Goal: Task Accomplishment & Management: Manage account settings

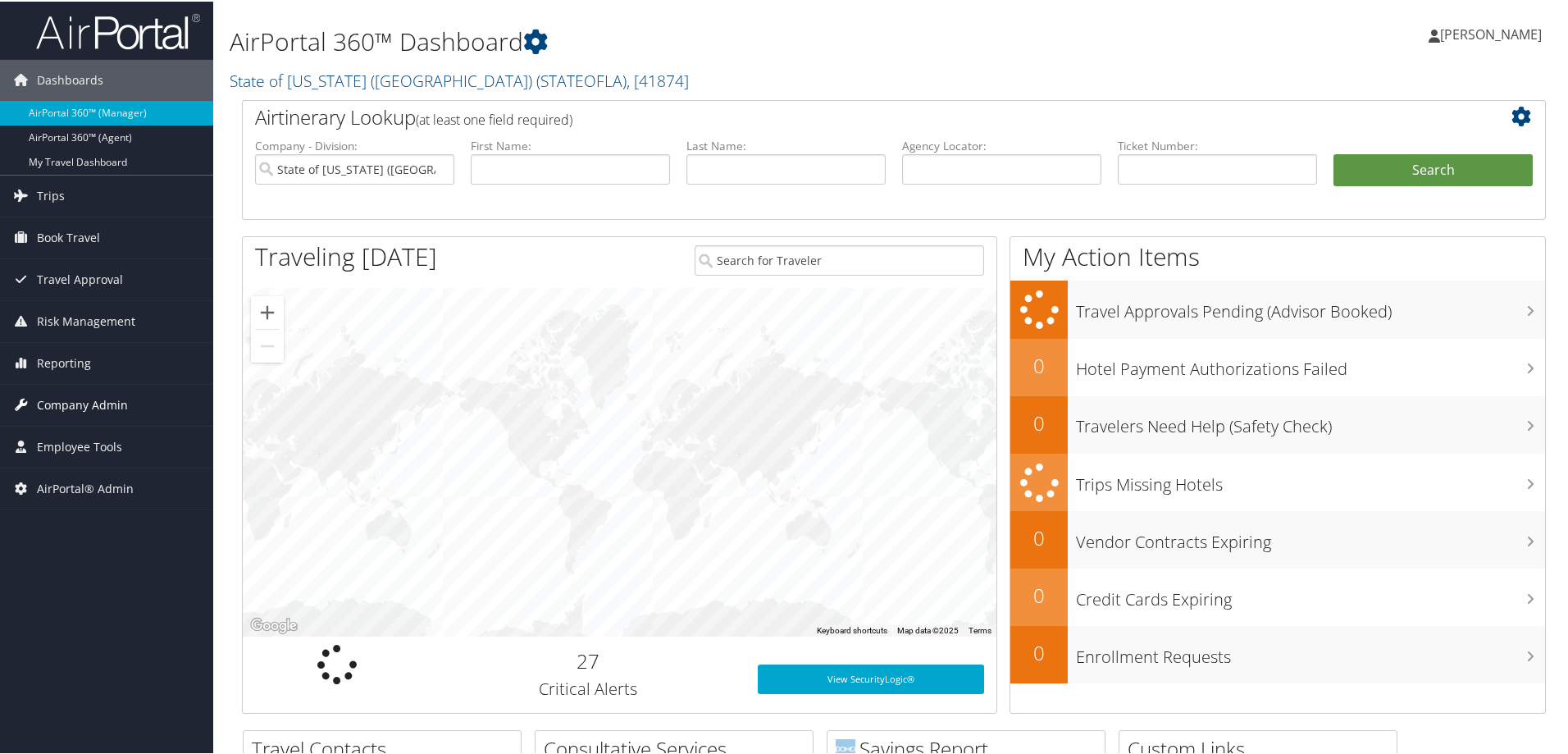
click at [82, 395] on span "Company Admin" at bounding box center [82, 403] width 91 height 41
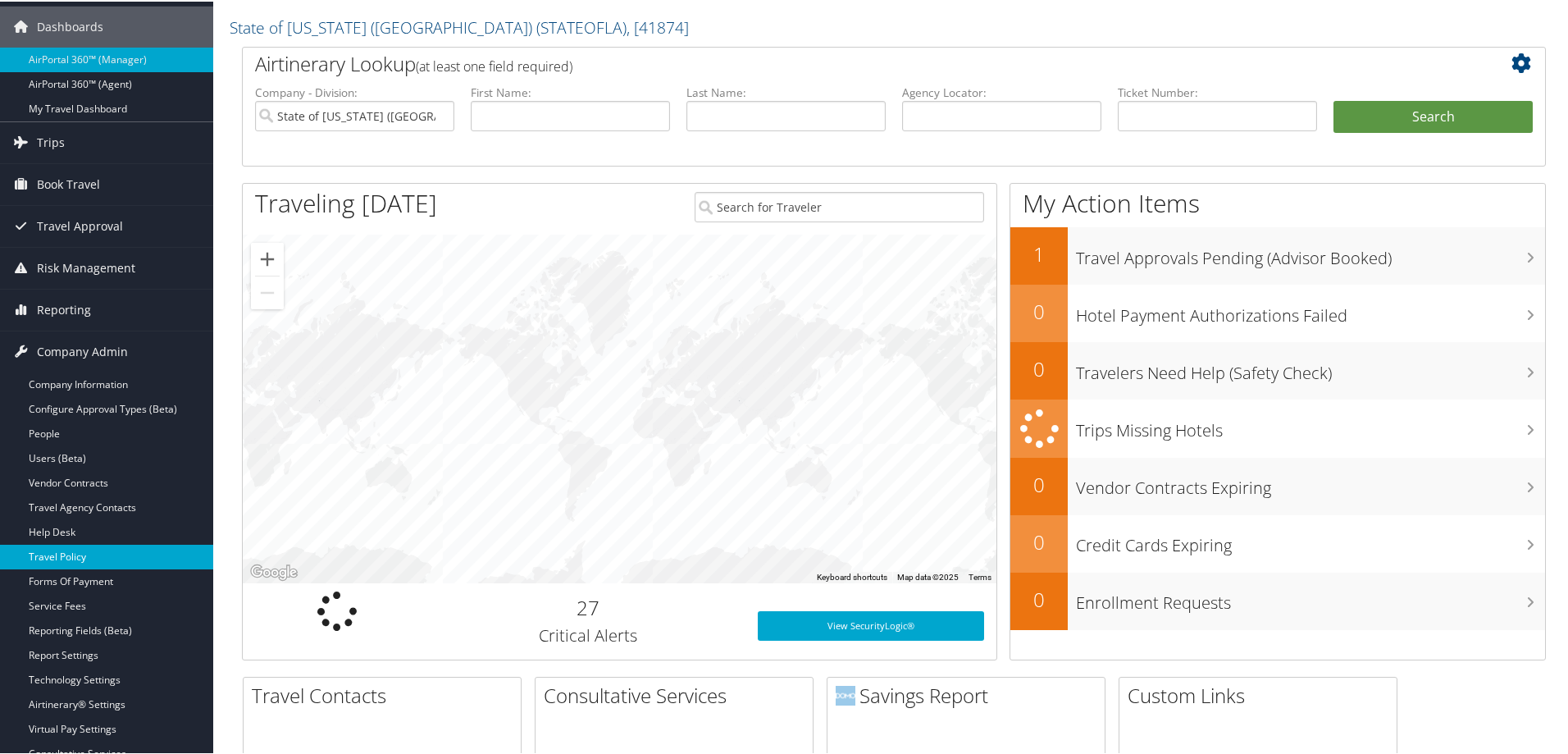
scroll to position [83, 0]
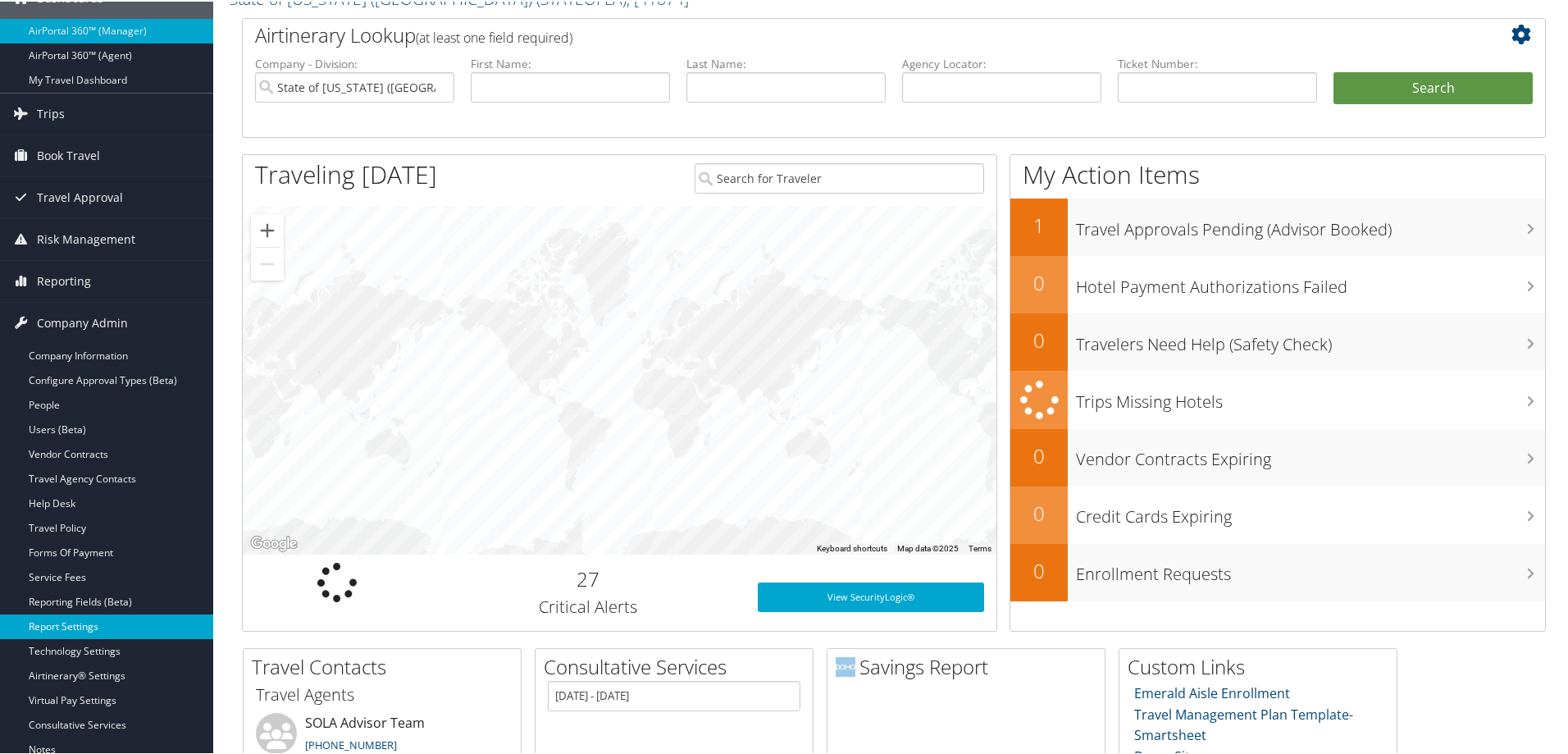
click at [107, 621] on link "Report Settings" at bounding box center [106, 625] width 213 height 25
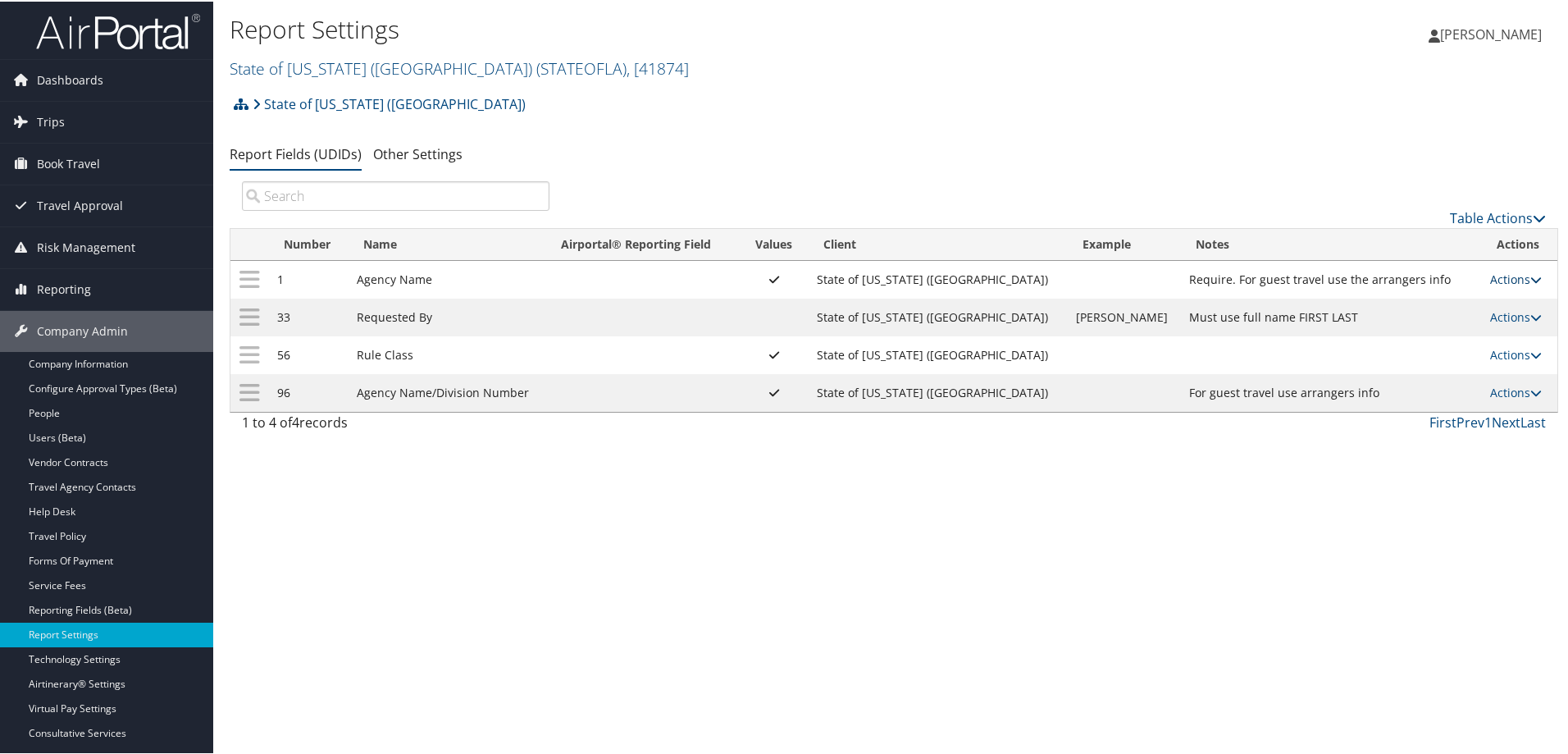
click at [1512, 275] on link "Actions" at bounding box center [1516, 278] width 52 height 15
click at [1435, 304] on link "Update Report Field Values" at bounding box center [1437, 303] width 177 height 28
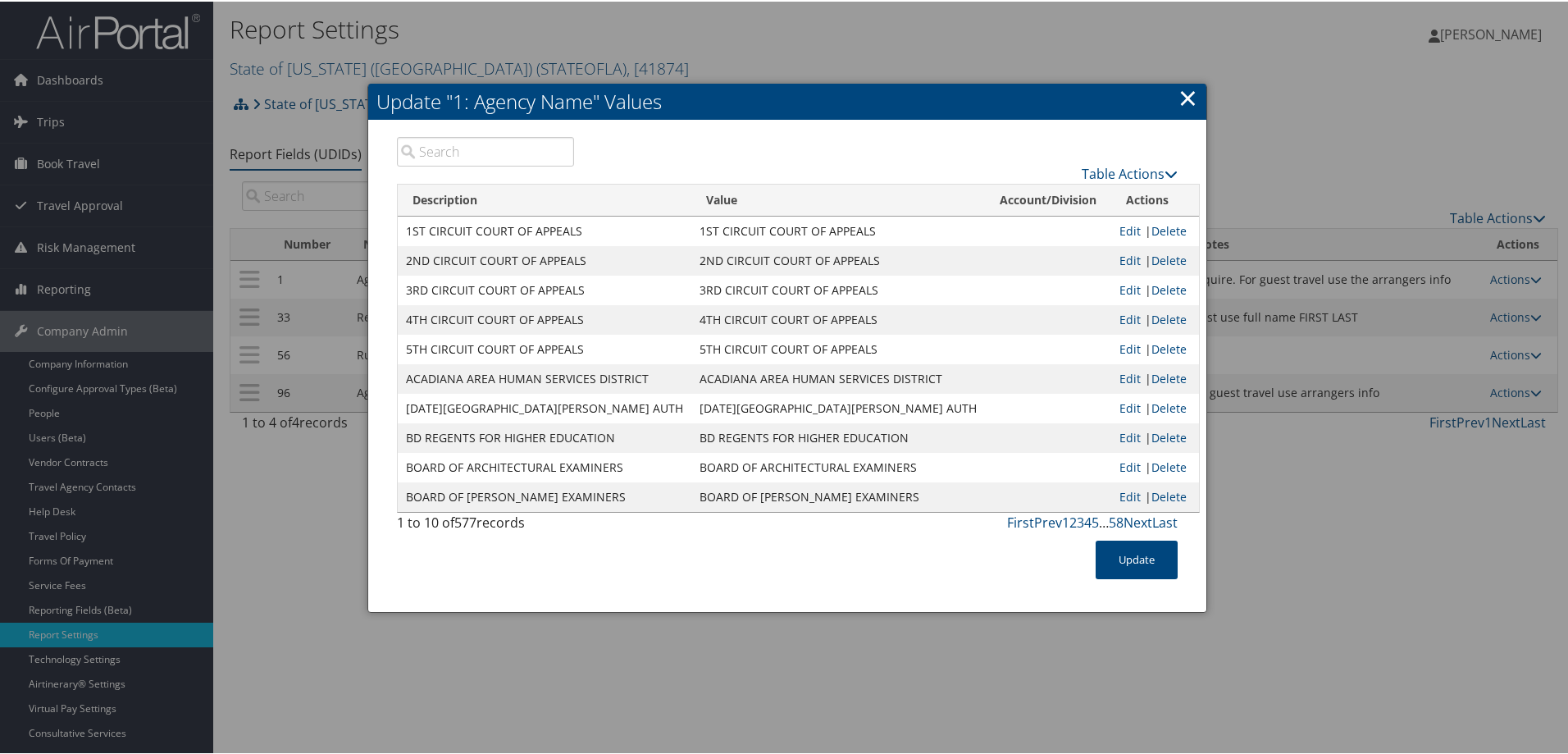
click at [483, 151] on input "search" at bounding box center [485, 150] width 177 height 29
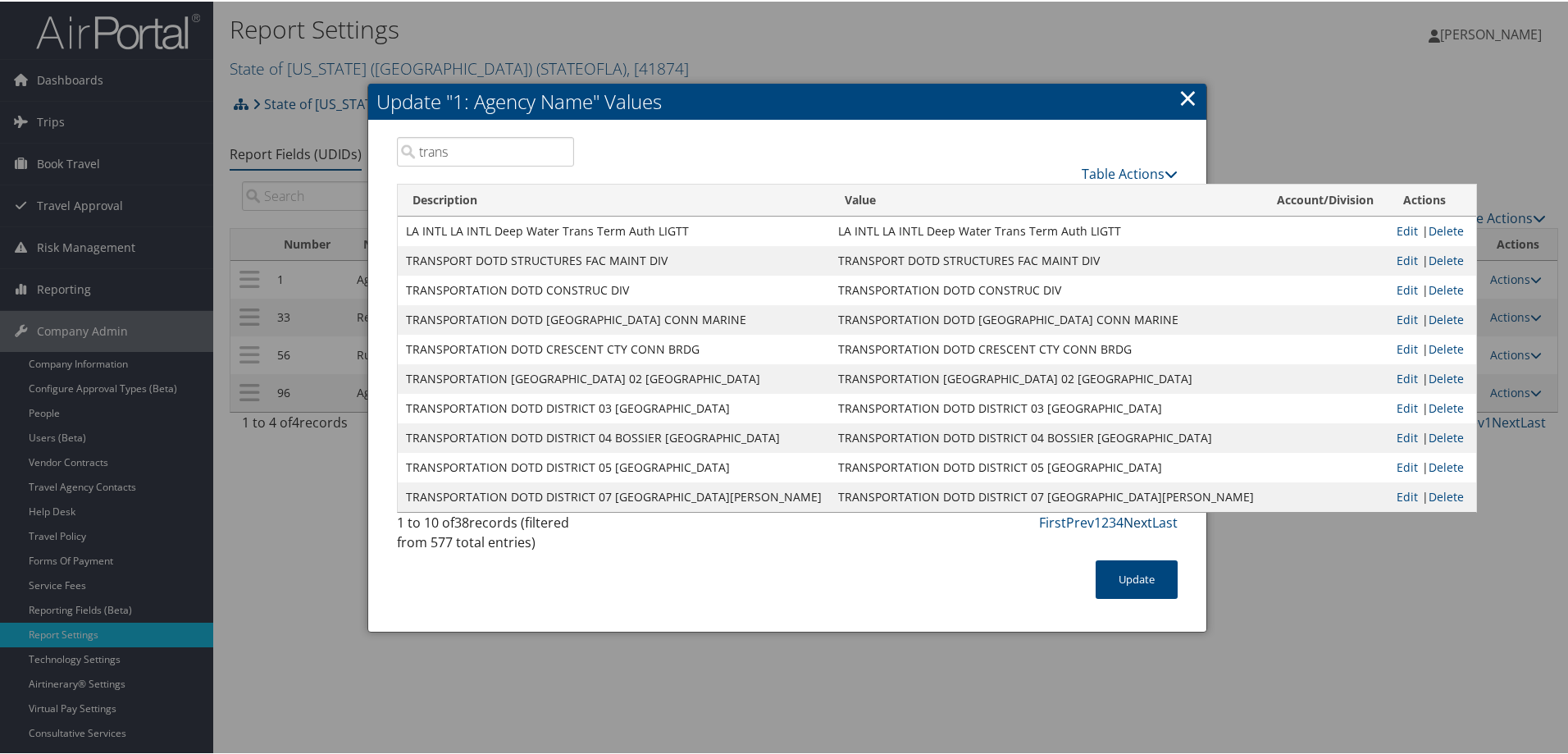
type input "trans"
click at [1140, 520] on link "Next" at bounding box center [1138, 521] width 28 height 18
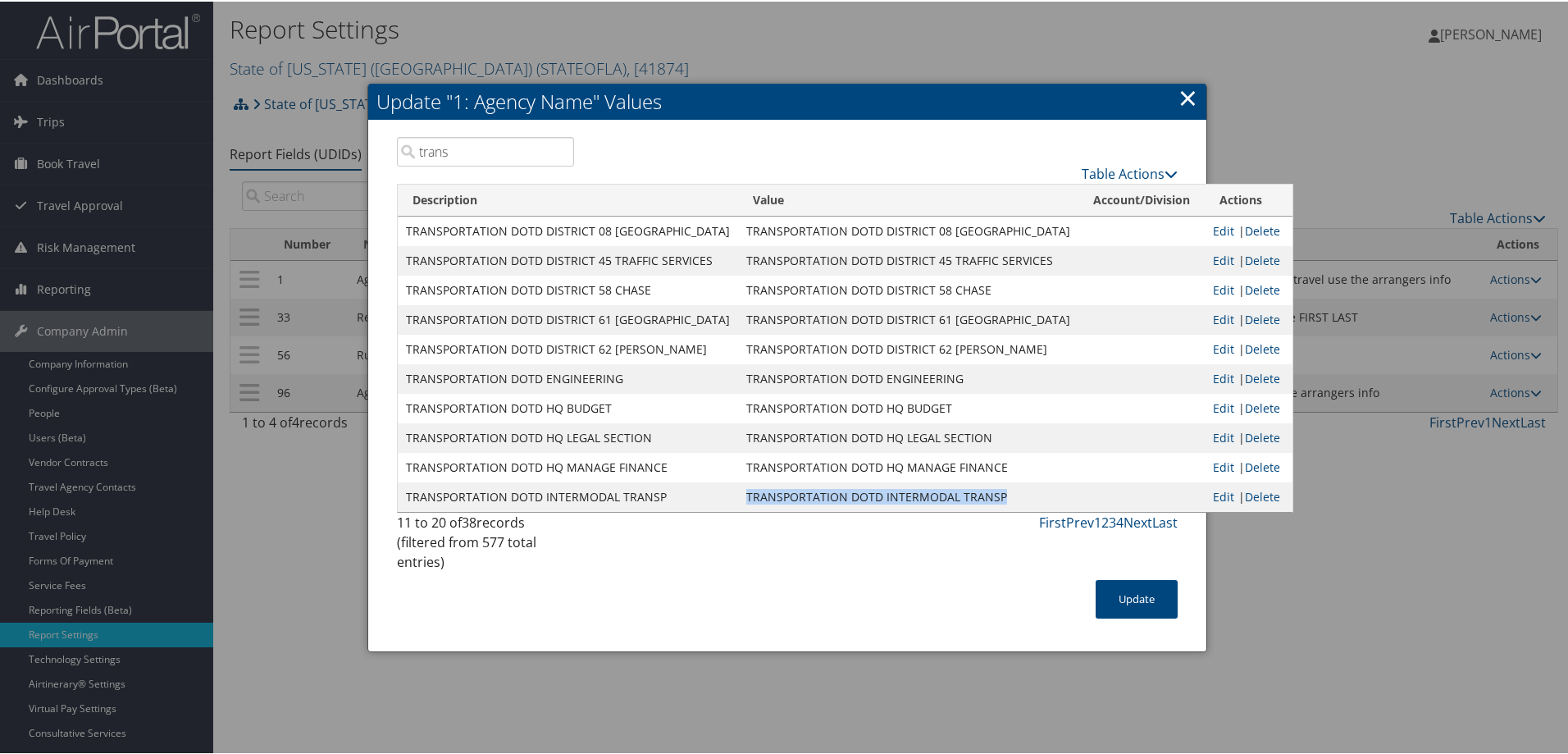
drag, startPoint x: 720, startPoint y: 490, endPoint x: 973, endPoint y: 496, distance: 253.1
click at [979, 499] on td "TRANSPORTATION DOTD INTERMODAL TRANSP" at bounding box center [908, 495] width 340 height 29
copy td "TRANSPORTATION DOTD INTERMODAL TRANSP"
drag, startPoint x: 793, startPoint y: 605, endPoint x: 805, endPoint y: 593, distance: 17.0
click at [793, 605] on div "Update" at bounding box center [788, 606] width 806 height 55
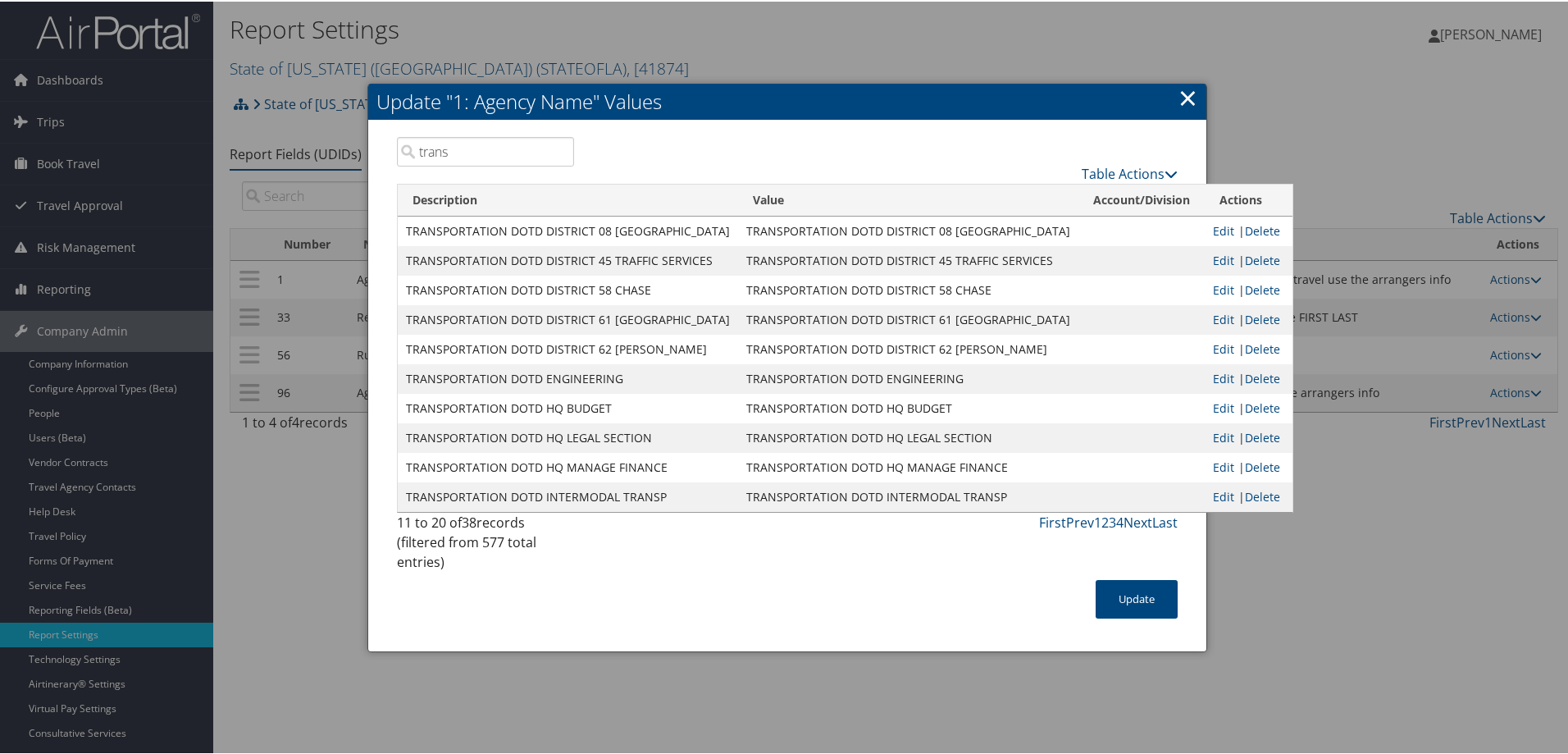
click at [1183, 97] on link "×" at bounding box center [1188, 96] width 19 height 33
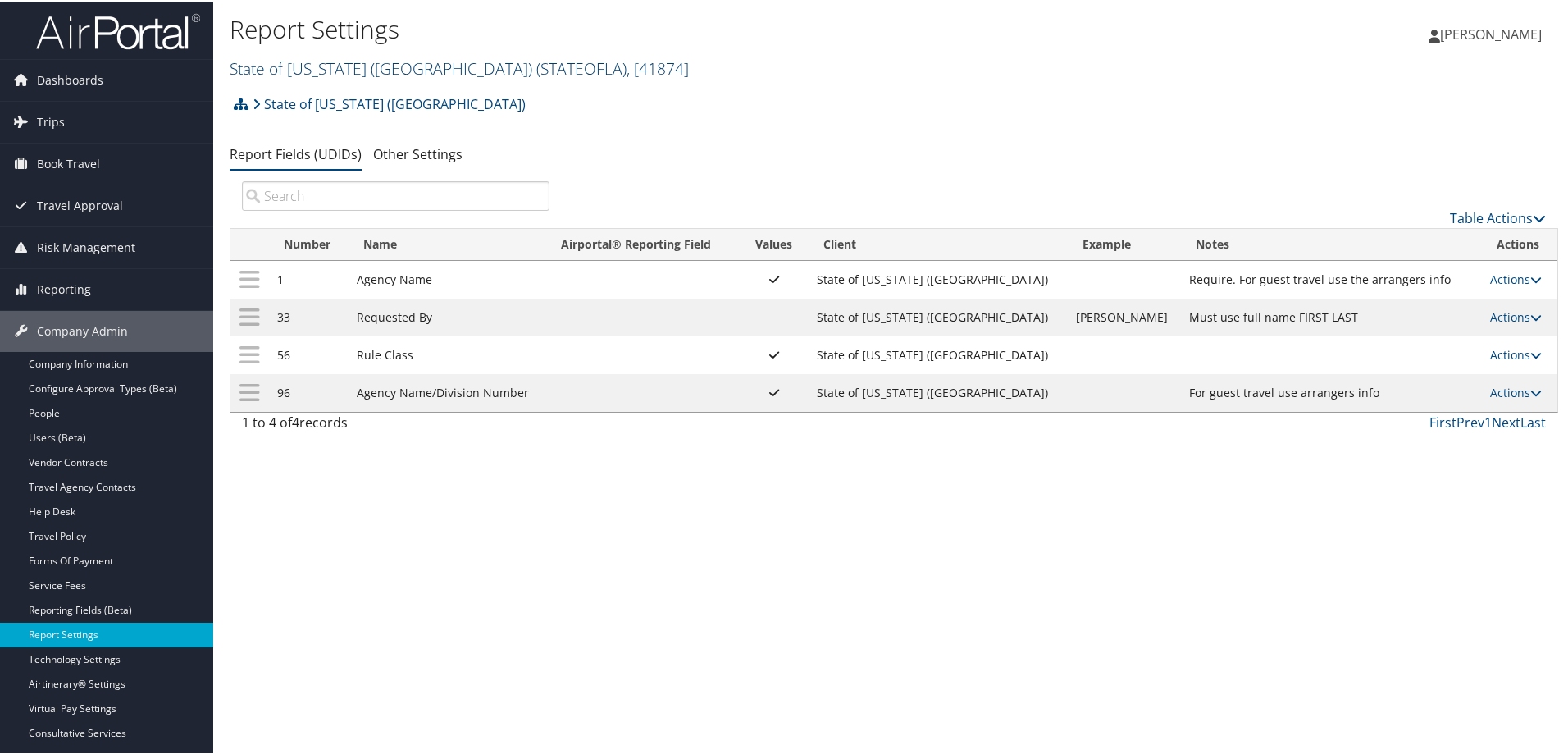
click at [395, 64] on link "State of Louisiana (SOLA) ( STATEOFLA ) , [ 41874 ]" at bounding box center [459, 66] width 459 height 22
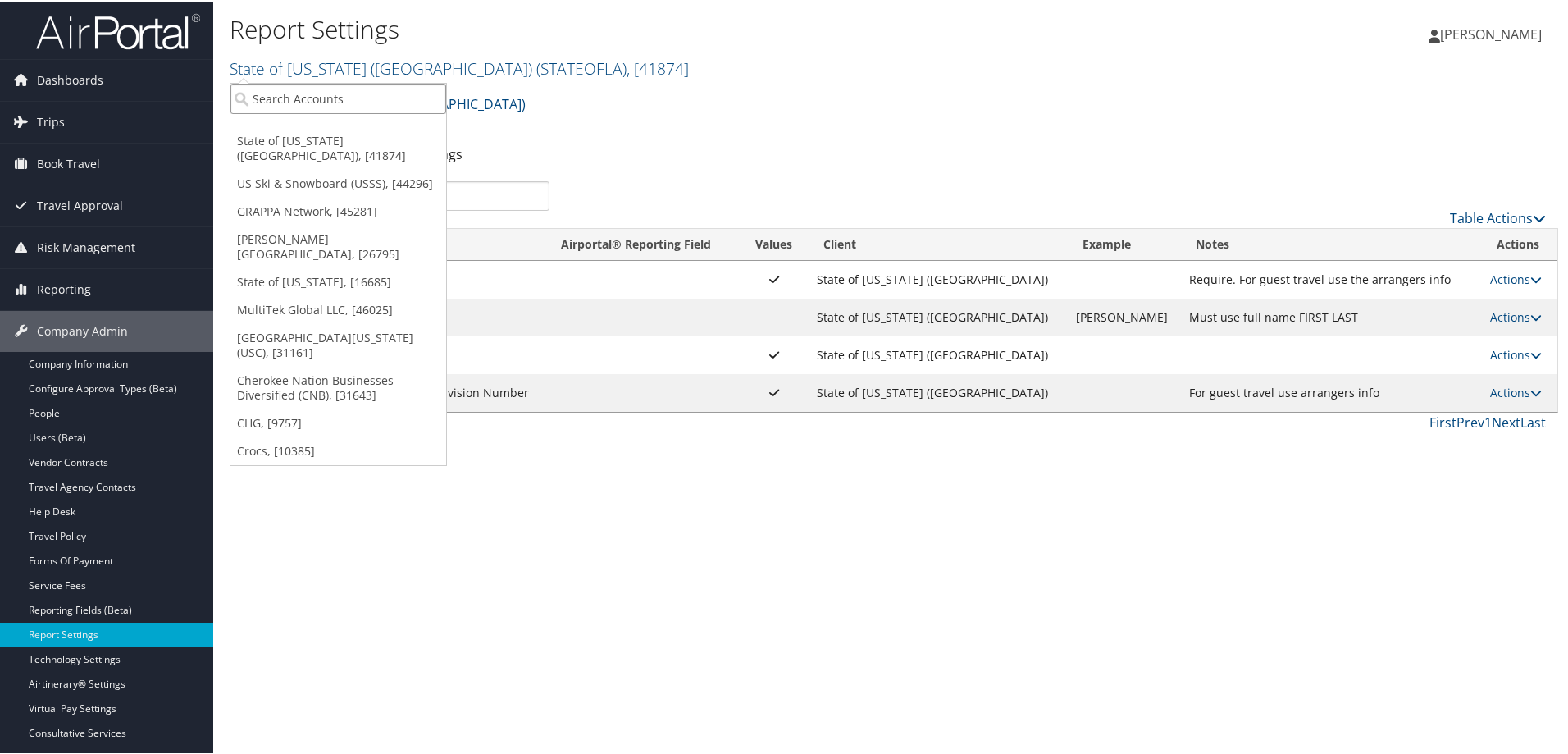
click at [382, 98] on input "search" at bounding box center [338, 98] width 216 height 30
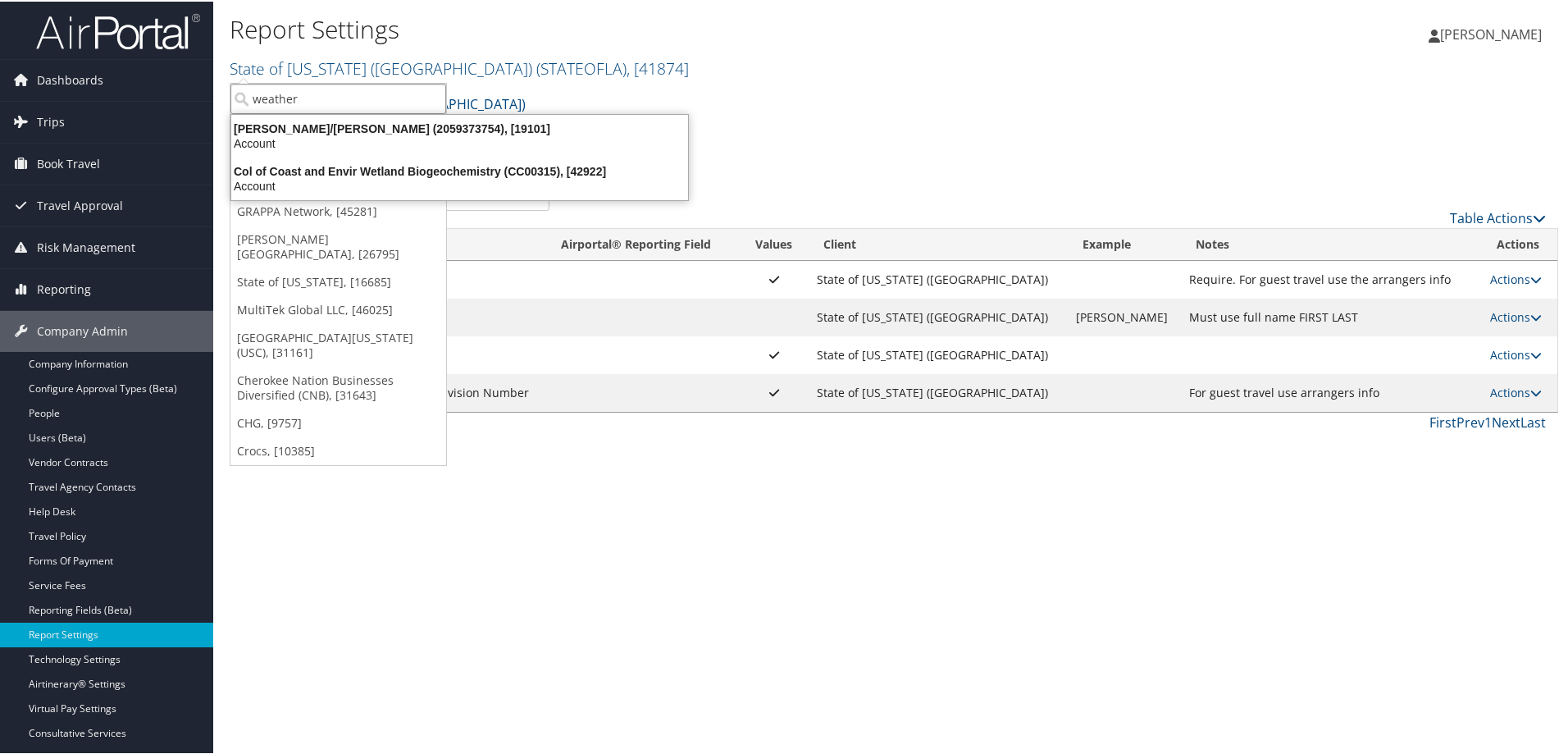
type input "weatherb"
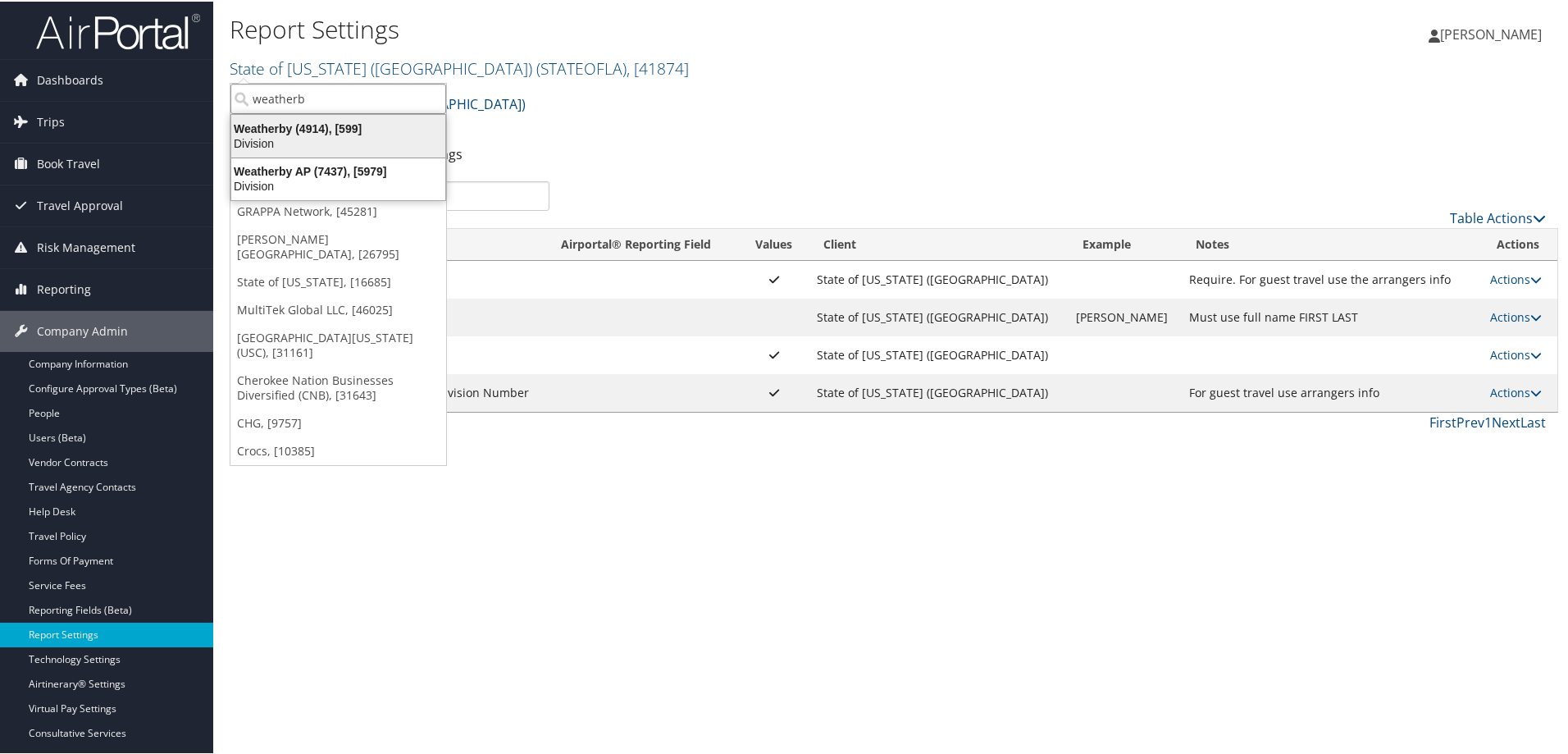
click at [301, 138] on div "Division" at bounding box center [338, 142] width 234 height 15
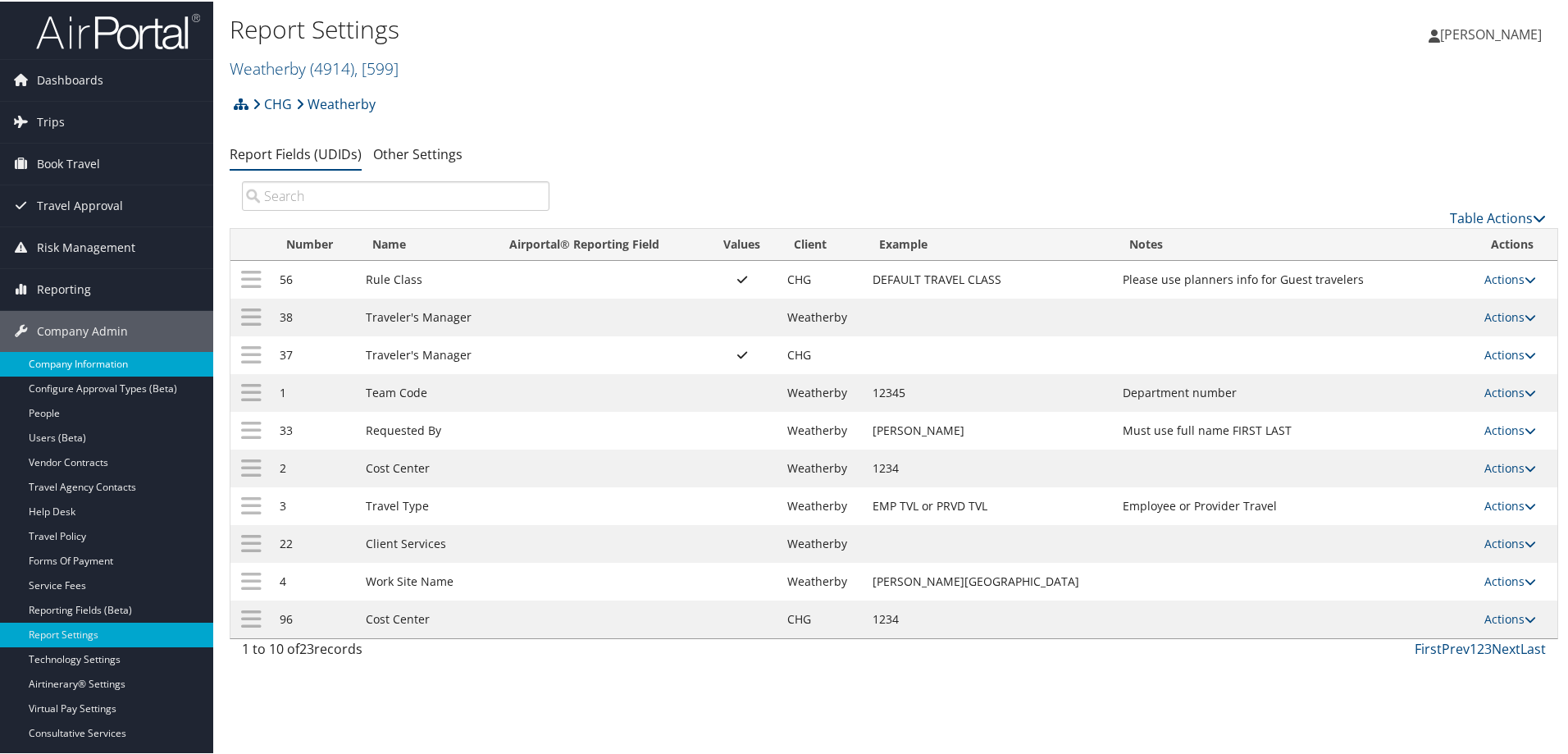
click at [78, 368] on link "Company Information" at bounding box center [106, 362] width 213 height 25
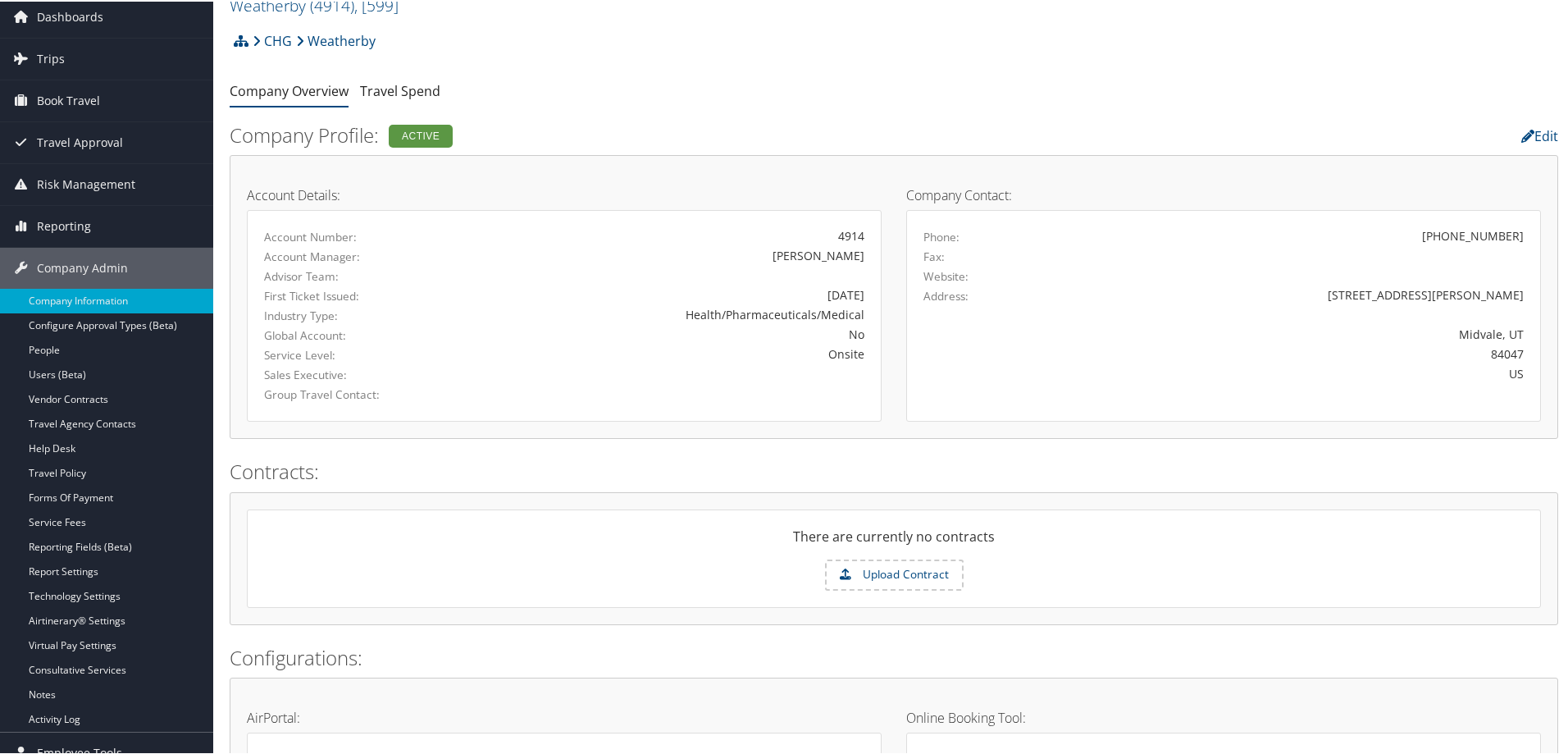
scroll to position [7, 0]
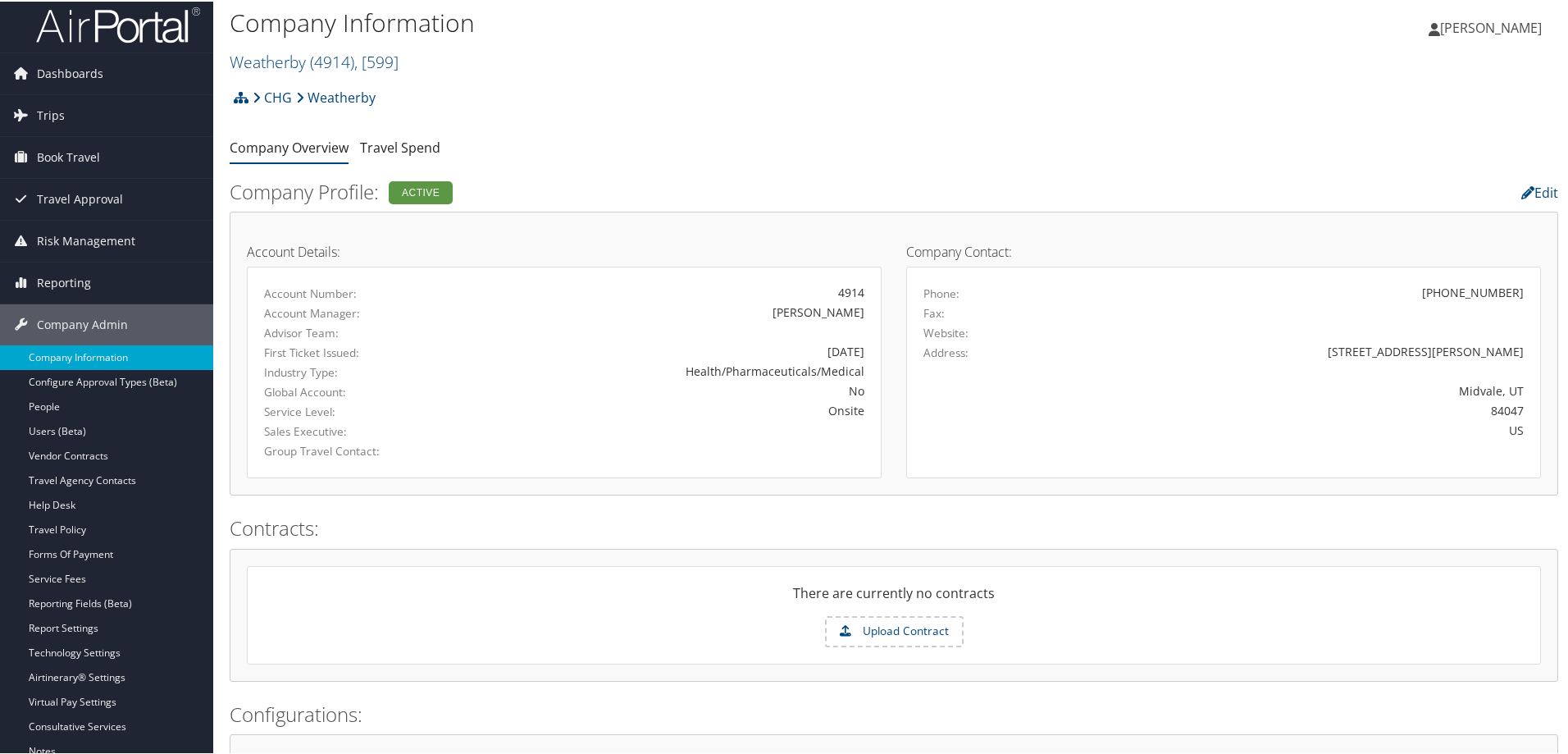
click at [1080, 630] on form "Upload Contract" at bounding box center [894, 630] width 1293 height 31
click at [56, 523] on link "Travel Policy" at bounding box center [106, 528] width 213 height 25
